Goal: Information Seeking & Learning: Understand process/instructions

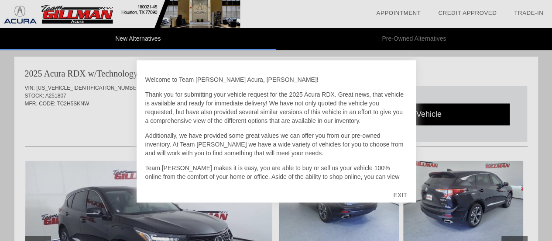
scroll to position [892, 0]
click at [396, 194] on div "EXIT" at bounding box center [400, 195] width 31 height 26
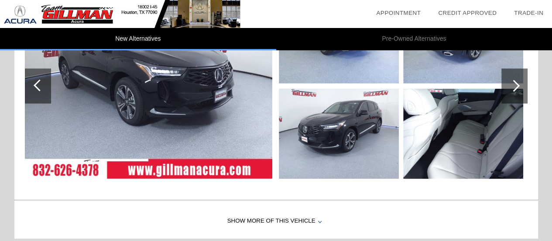
scroll to position [1058, 0]
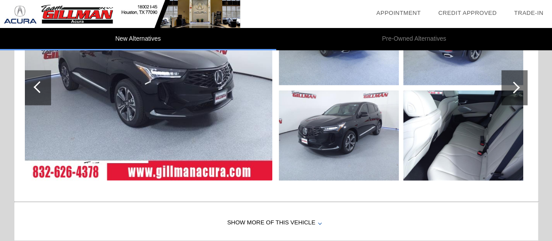
click at [144, 100] on img at bounding box center [149, 87] width 248 height 185
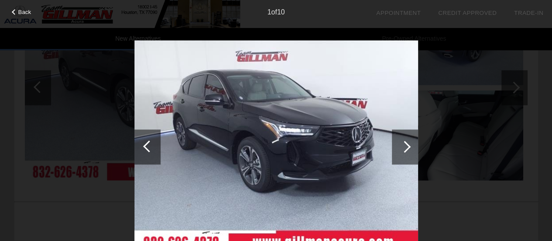
click at [411, 147] on div at bounding box center [405, 146] width 26 height 35
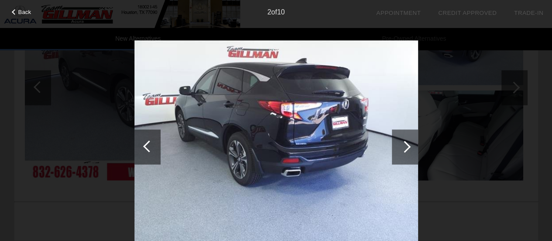
click at [408, 147] on div at bounding box center [405, 147] width 12 height 12
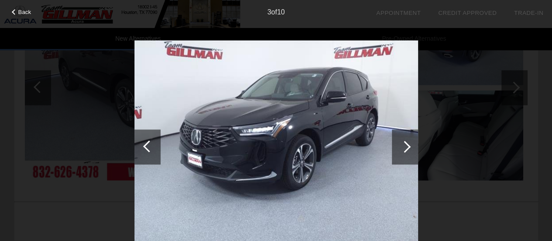
click at [408, 147] on div at bounding box center [405, 147] width 12 height 12
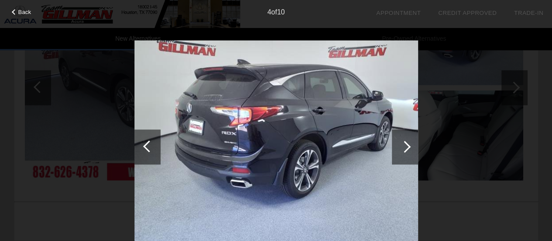
click at [408, 147] on div at bounding box center [405, 147] width 12 height 12
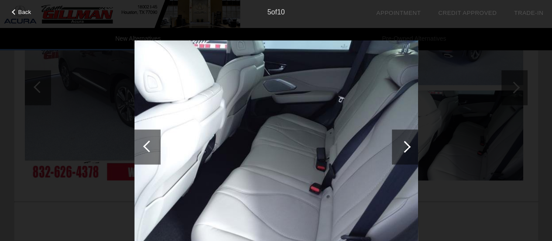
click at [408, 147] on div at bounding box center [405, 147] width 12 height 12
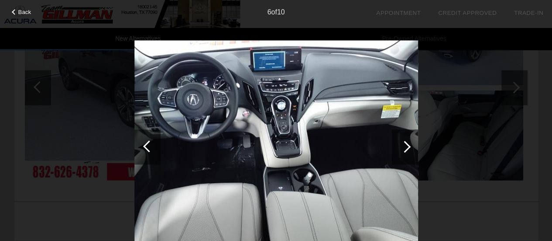
click at [405, 148] on div at bounding box center [405, 147] width 12 height 12
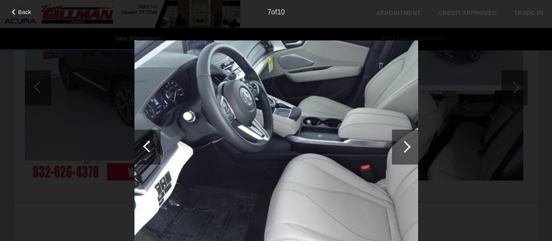
click at [406, 148] on div at bounding box center [405, 147] width 12 height 12
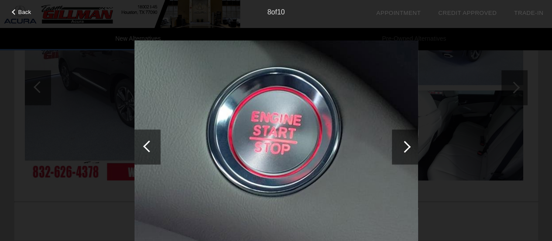
click at [406, 148] on div at bounding box center [405, 147] width 12 height 12
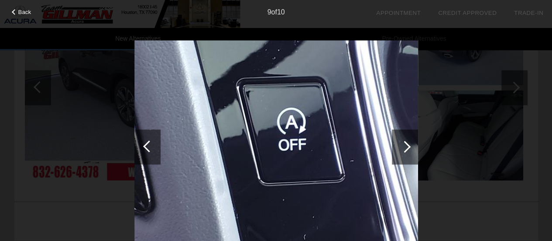
click at [406, 148] on div at bounding box center [405, 147] width 12 height 12
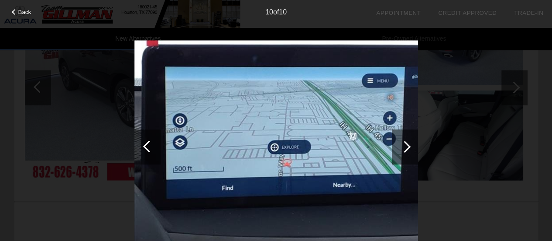
click at [143, 144] on div at bounding box center [148, 146] width 26 height 35
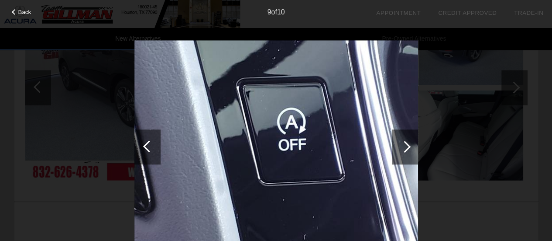
click at [396, 146] on div at bounding box center [405, 146] width 26 height 35
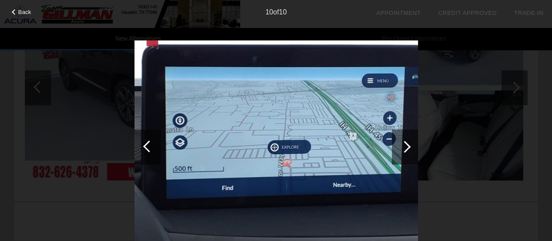
click at [399, 146] on div at bounding box center [405, 146] width 26 height 35
click at [26, 9] on span "Back" at bounding box center [24, 12] width 13 height 7
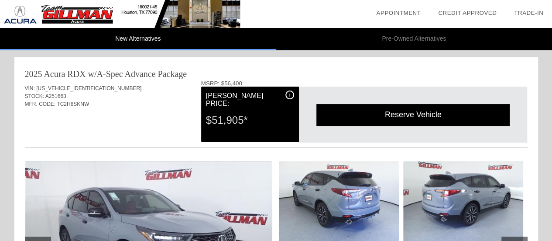
scroll to position [0, 0]
